Goal: Task Accomplishment & Management: Manage account settings

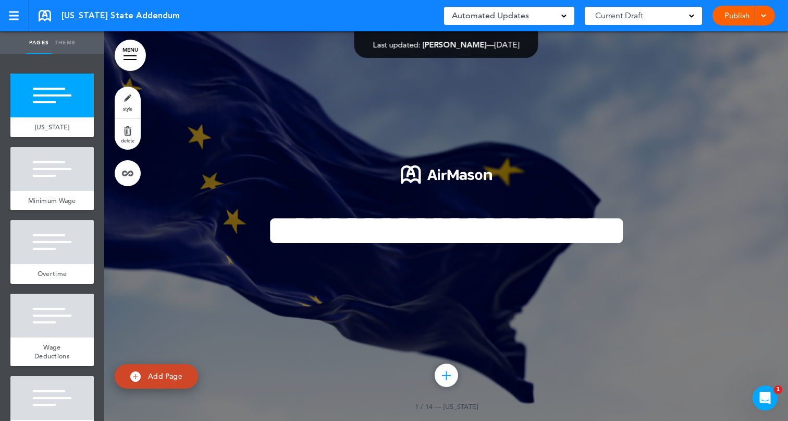
click at [544, 15] on div "Automated Updates 0" at bounding box center [509, 15] width 115 height 15
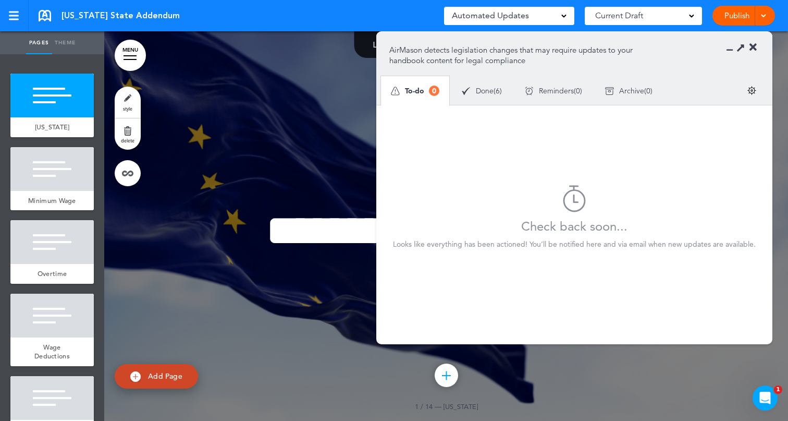
click at [490, 89] on span "Done" at bounding box center [485, 90] width 18 height 7
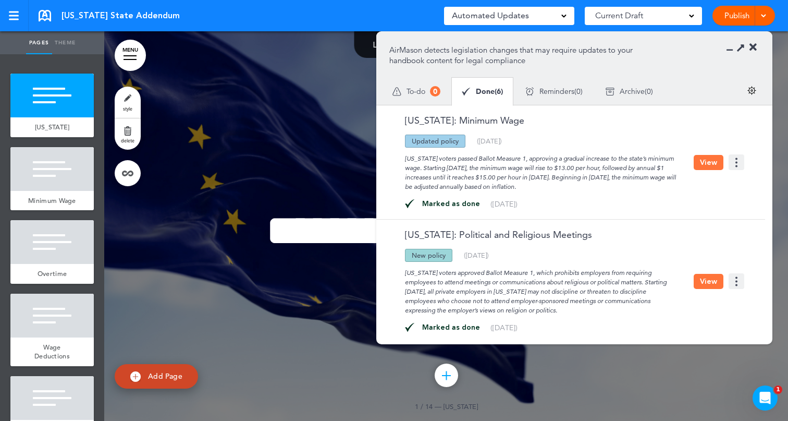
click at [737, 158] on img at bounding box center [737, 162] width 16 height 16
click at [587, 151] on div "[US_STATE] voters passed Ballot Measure 1, approving a gradual increase to the …" at bounding box center [541, 170] width 304 height 44
drag, startPoint x: 694, startPoint y: 187, endPoint x: 748, endPoint y: 160, distance: 60.2
click at [748, 160] on div "[US_STATE]: Minimum Wage Updated policy New policy Deleted policy ([DATE]) [US_…" at bounding box center [568, 162] width 384 height 114
click at [739, 160] on img at bounding box center [737, 162] width 16 height 16
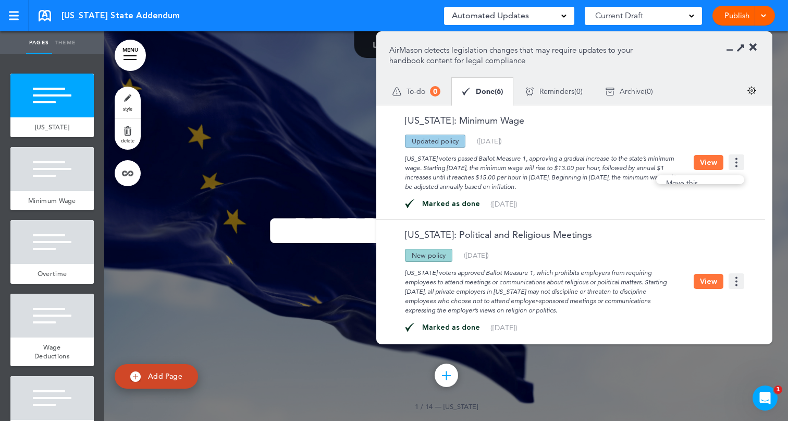
click at [727, 129] on div "[US_STATE]: Minimum Wage Updated policy New policy Deleted policy ([DATE]) [US_…" at bounding box center [568, 162] width 384 height 114
click at [738, 14] on link "Publish" at bounding box center [736, 16] width 33 height 20
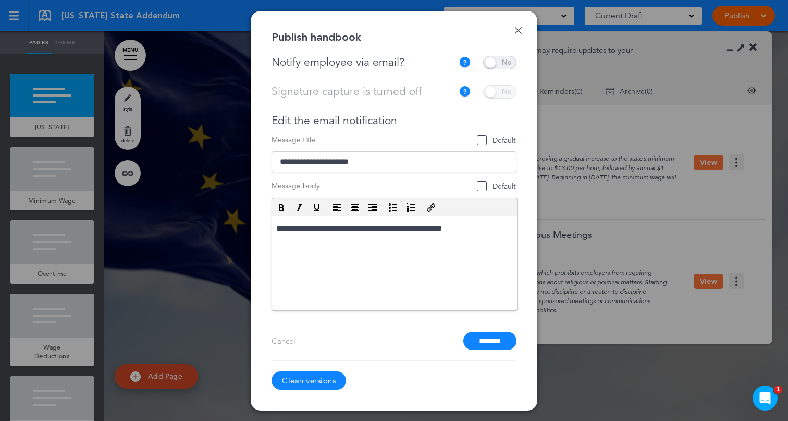
click at [518, 32] on link "Done" at bounding box center [518, 30] width 7 height 7
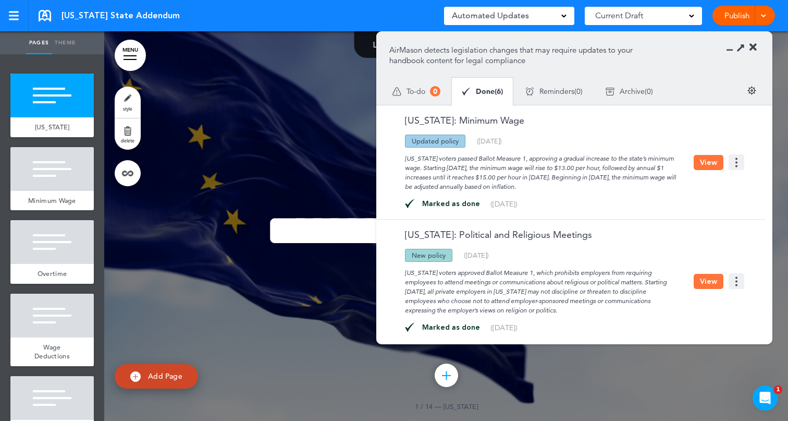
click at [740, 18] on link "Publish" at bounding box center [736, 16] width 33 height 20
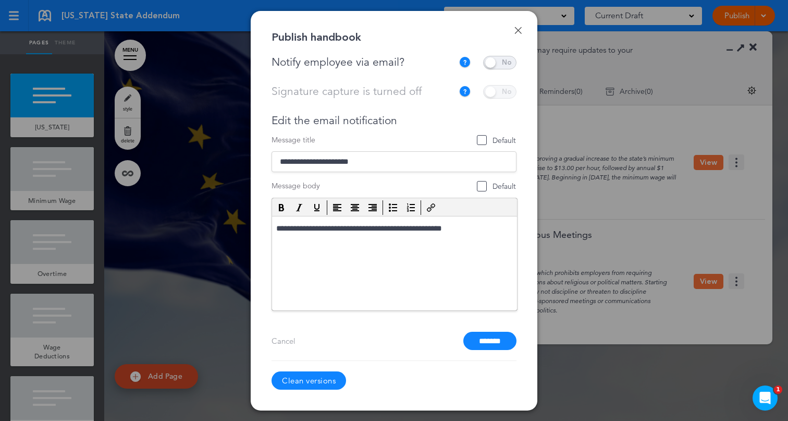
click at [518, 32] on link "Done" at bounding box center [518, 30] width 7 height 7
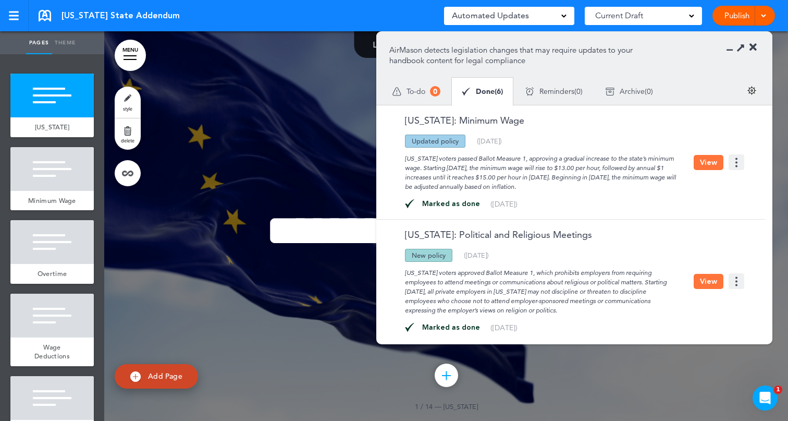
click at [533, 13] on div "Automated Updates 0" at bounding box center [509, 15] width 115 height 15
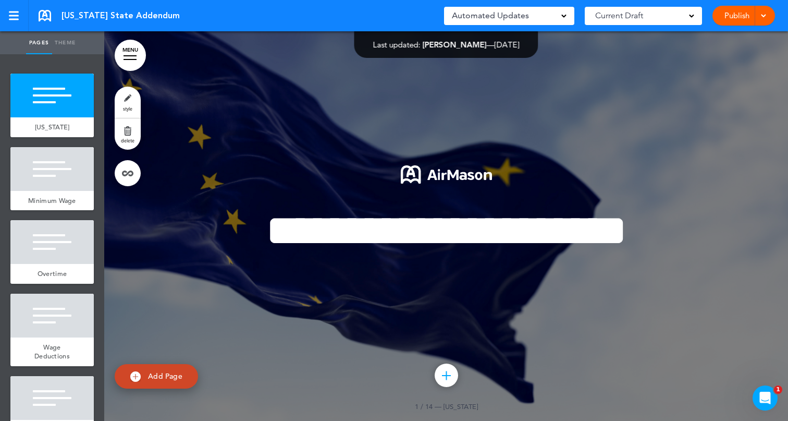
click at [518, 13] on span "Automated Updates" at bounding box center [490, 15] width 77 height 15
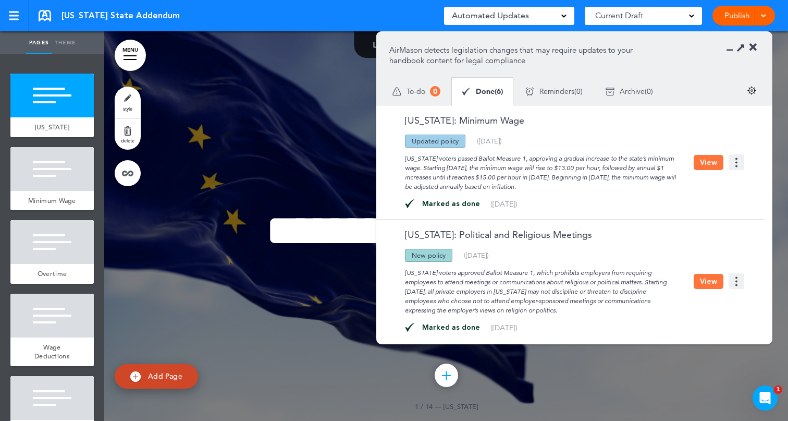
click at [445, 117] on link "[US_STATE]: Minimum Wage" at bounding box center [456, 120] width 135 height 9
drag, startPoint x: 514, startPoint y: 120, endPoint x: 403, endPoint y: 124, distance: 111.1
click at [403, 124] on div "[US_STATE]: Minimum Wage" at bounding box center [541, 125] width 304 height 19
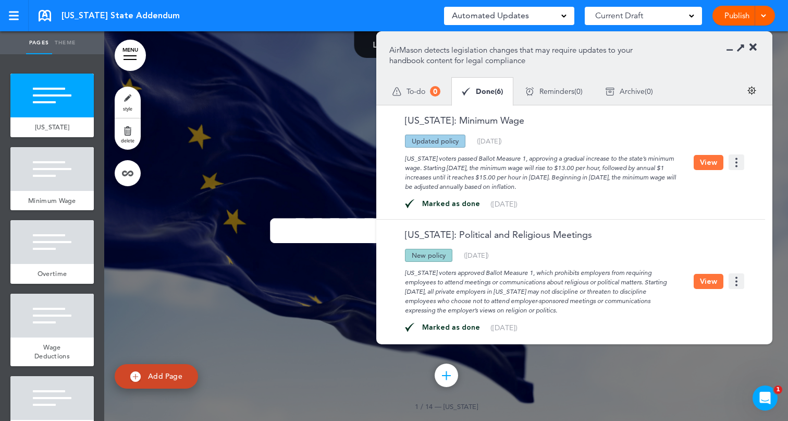
copy link "[US_STATE]: Minimum Wage"
click at [486, 120] on link "[US_STATE]: Minimum Wage" at bounding box center [456, 120] width 135 height 9
click at [373, 115] on div at bounding box center [446, 225] width 684 height 389
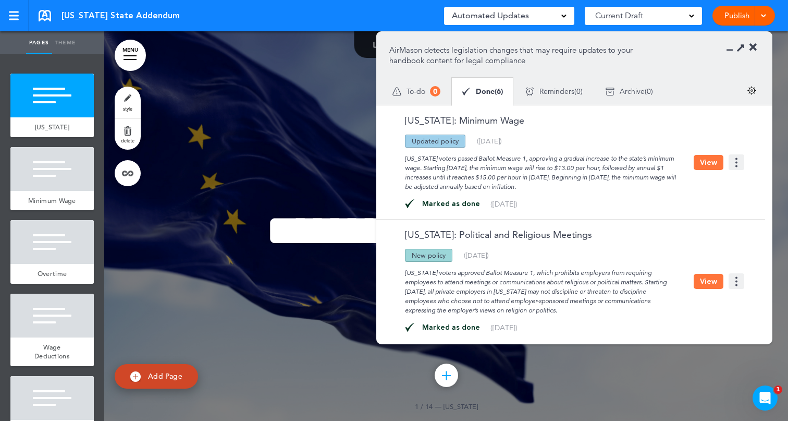
click at [411, 91] on span "To-do" at bounding box center [416, 91] width 19 height 7
